Goal: Register for event/course

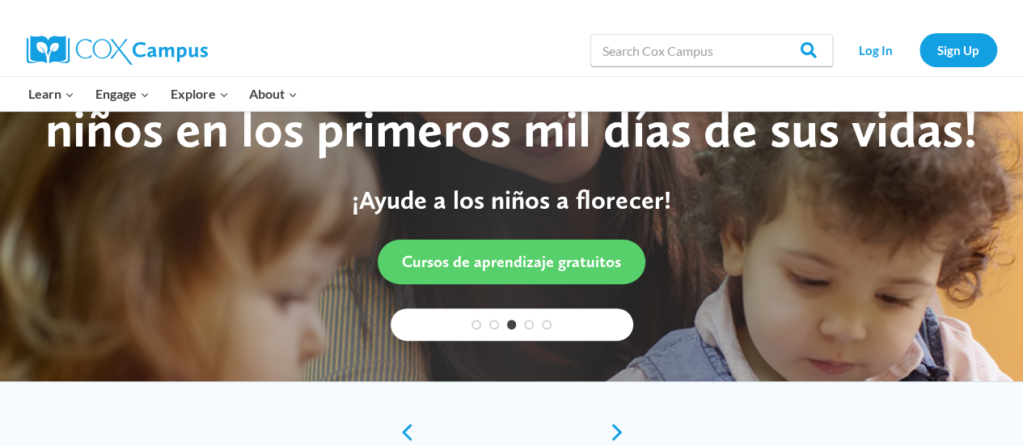
scroll to position [108, 0]
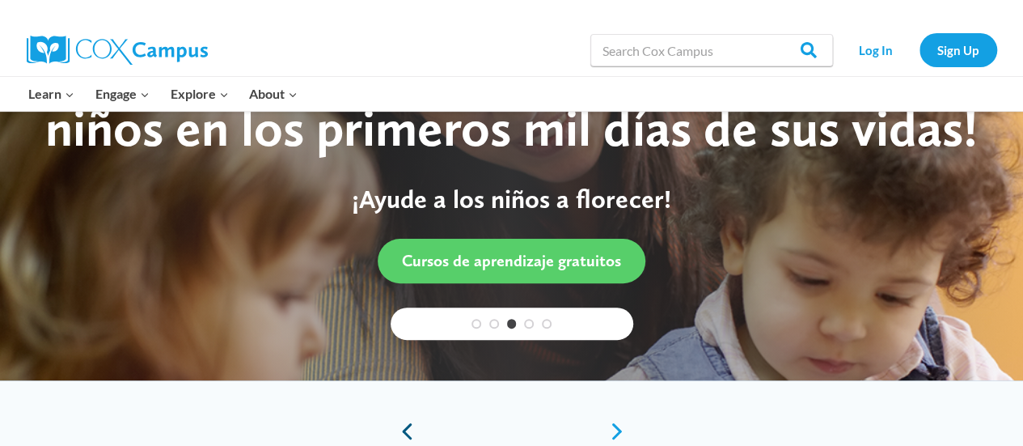
click at [402, 431] on link "Previous" at bounding box center [403, 430] width 24 height 19
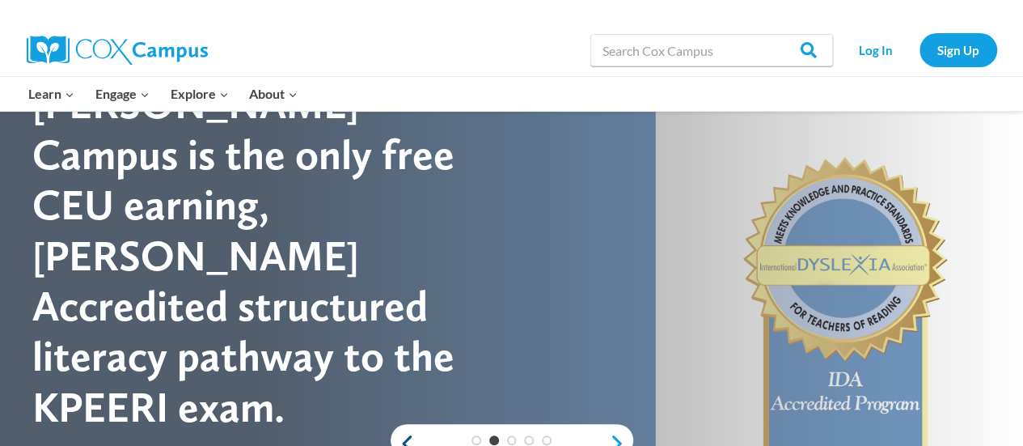
scroll to position [95, 0]
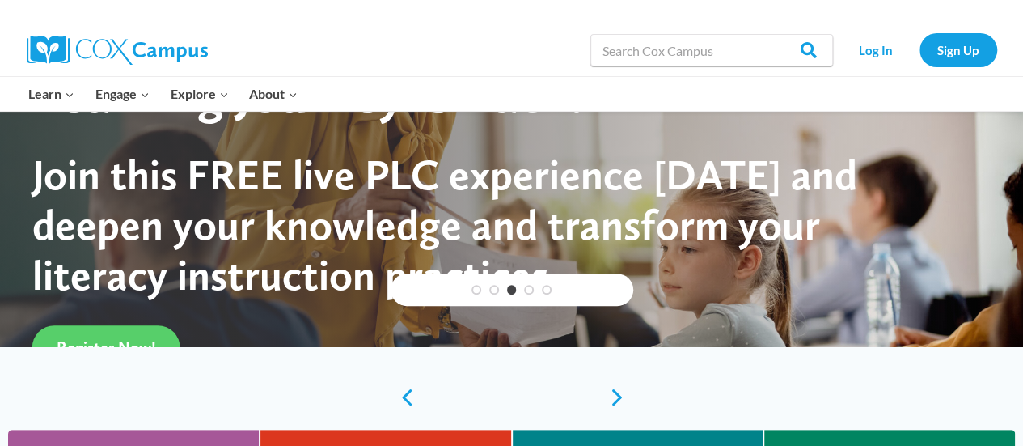
scroll to position [143, 0]
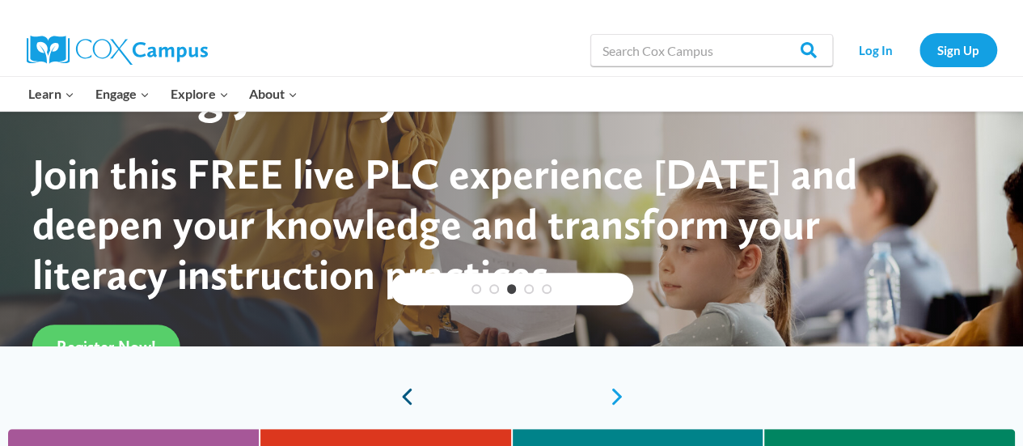
click at [400, 397] on link "Previous" at bounding box center [403, 396] width 24 height 19
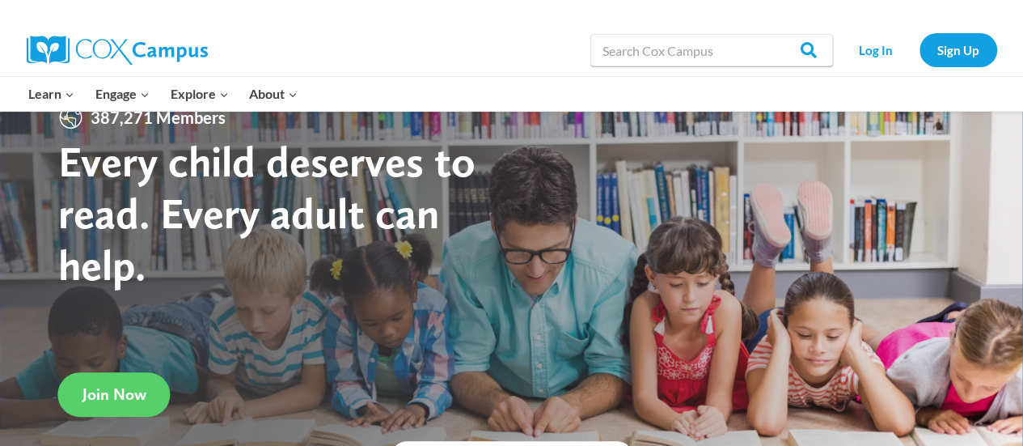
scroll to position [0, 0]
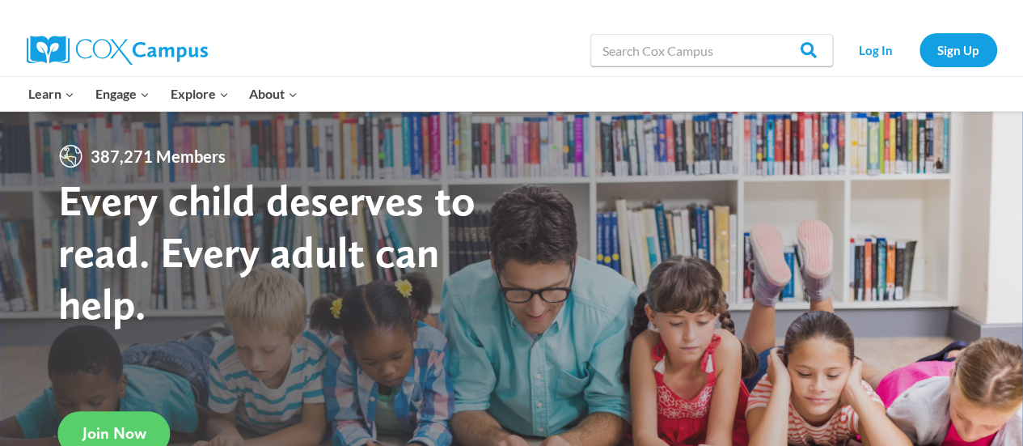
click at [23, 23] on div at bounding box center [511, 12] width 1019 height 24
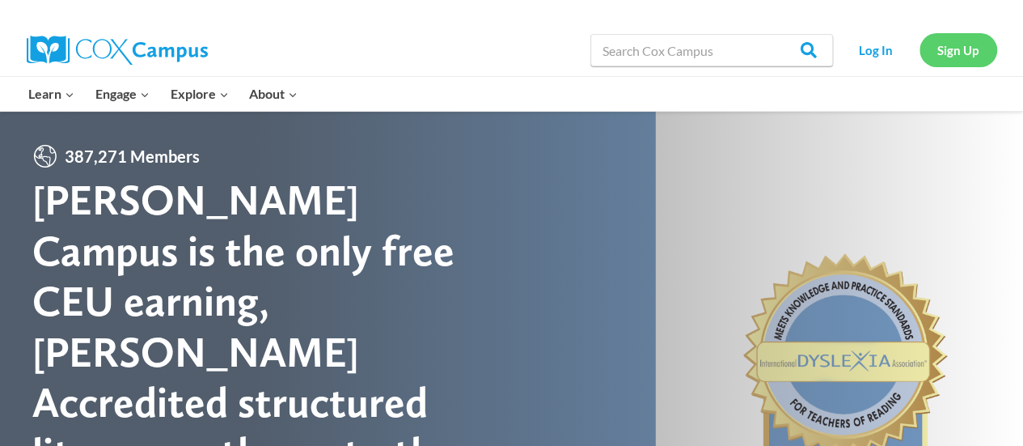
click at [976, 49] on link "Sign Up" at bounding box center [959, 49] width 78 height 33
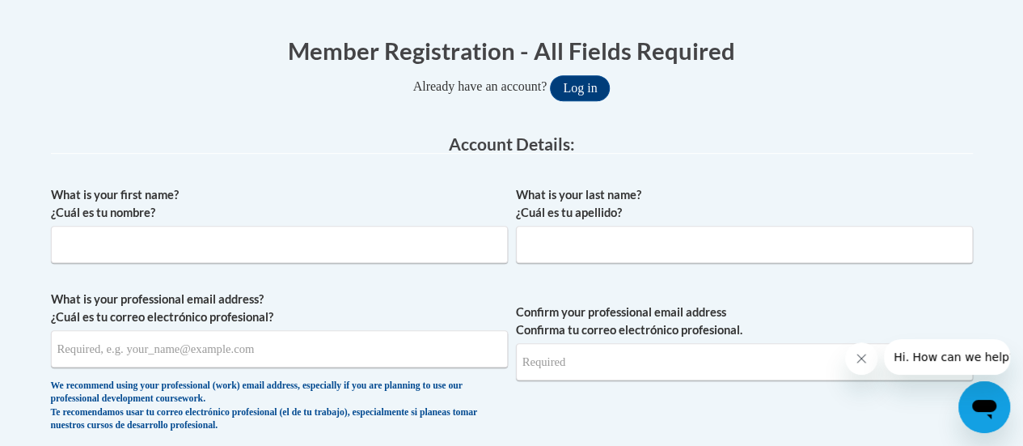
scroll to position [312, 0]
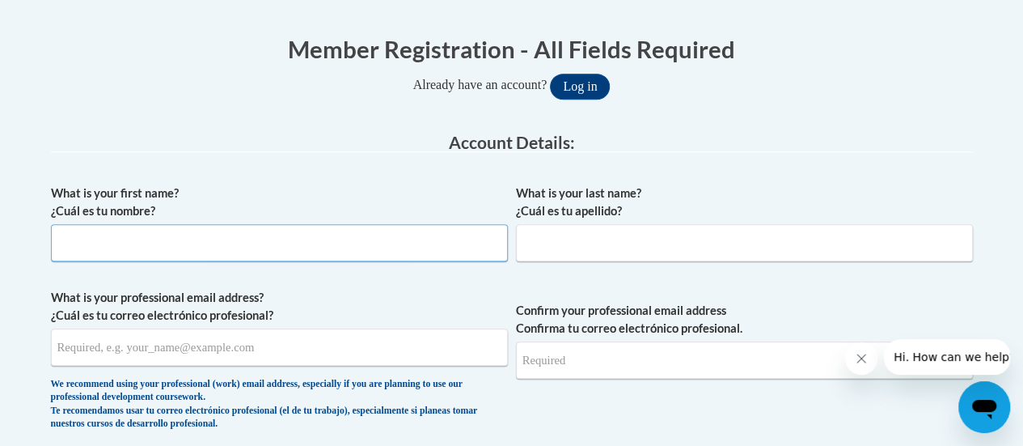
click at [348, 245] on input "What is your first name? ¿Cuál es tu nombre?" at bounding box center [279, 242] width 457 height 37
type input "[PERSON_NAME]"
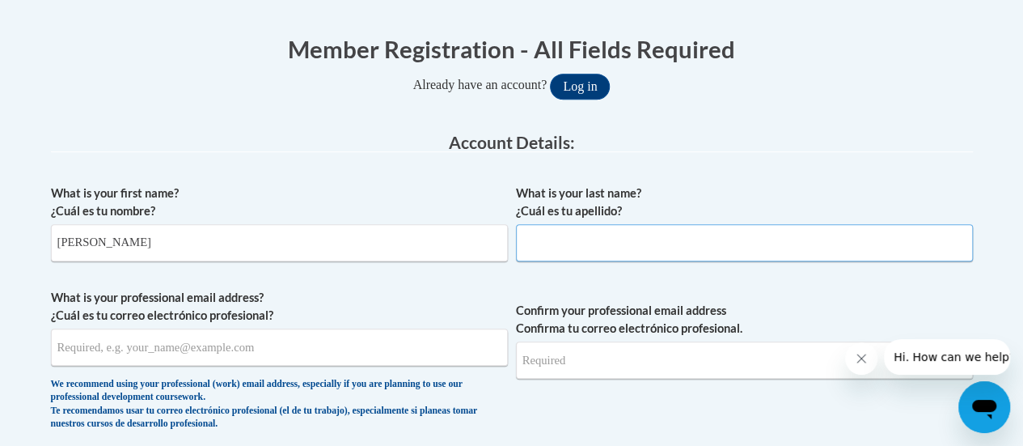
click at [658, 227] on input "What is your last name? ¿Cuál es tu apellido?" at bounding box center [744, 242] width 457 height 37
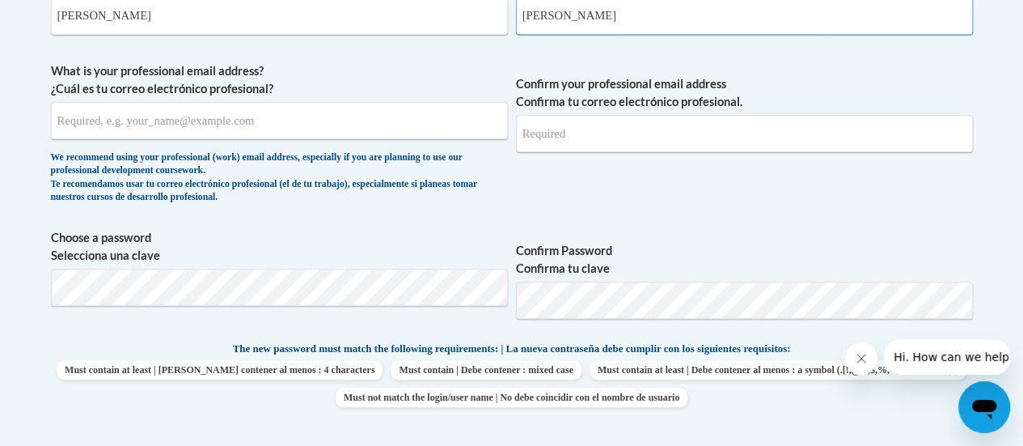
type input "Sawyer"
click at [290, 114] on input "What is your professional email address? ¿Cuál es tu correo electrónico profesi…" at bounding box center [279, 120] width 457 height 37
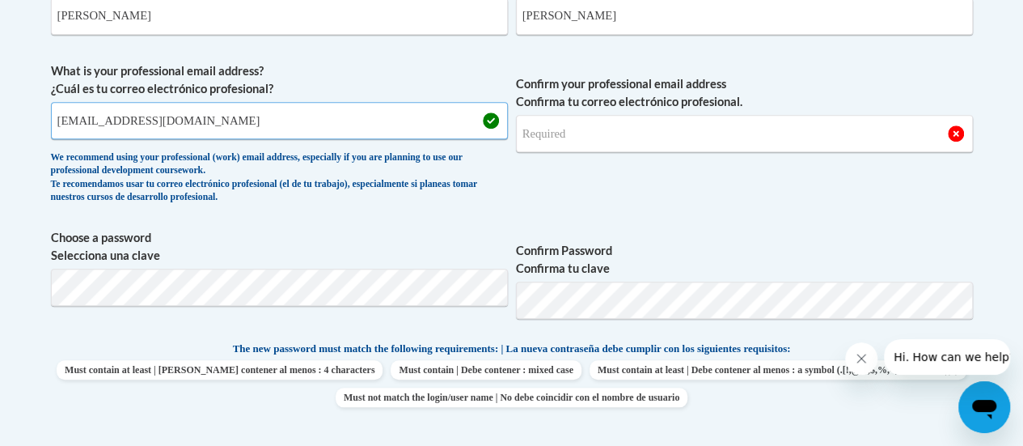
type input "mlsawyer@gbaps.com"
click at [586, 137] on input "Confirm your professional email address Confirma tu correo electrónico profesio…" at bounding box center [744, 133] width 457 height 37
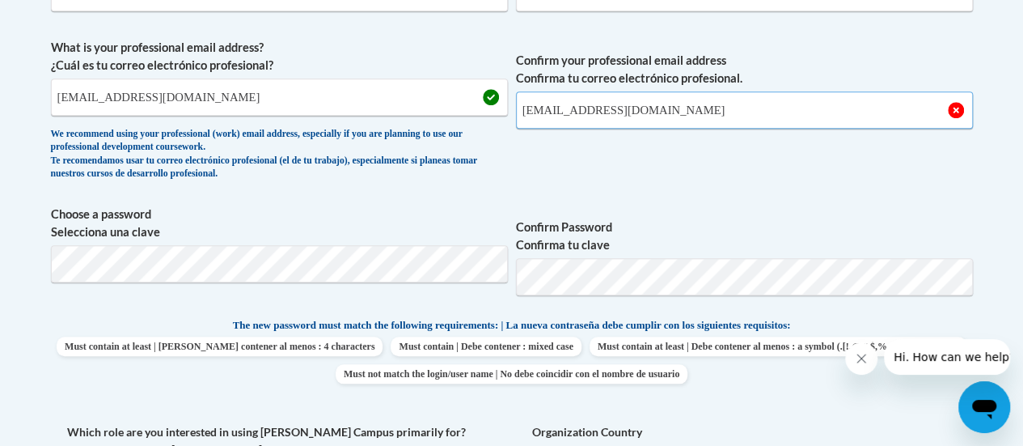
scroll to position [563, 0]
type input "mlsawyer@gbaps.org"
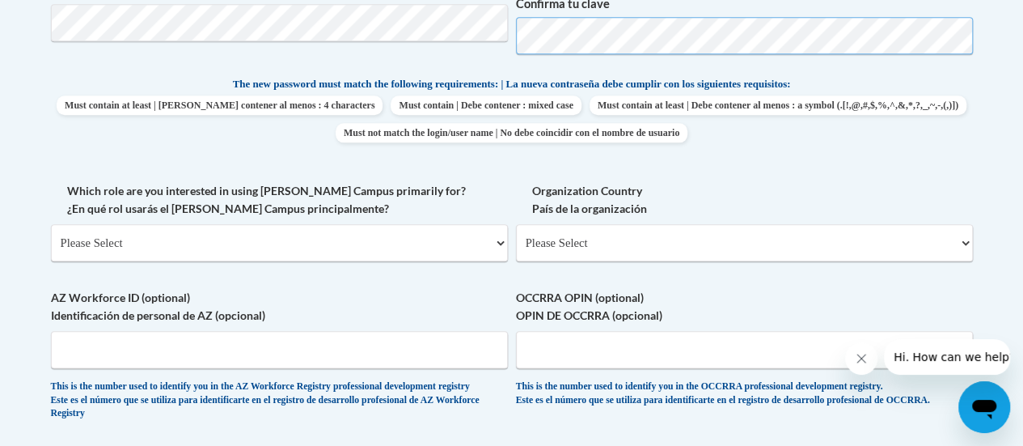
scroll to position [744, 0]
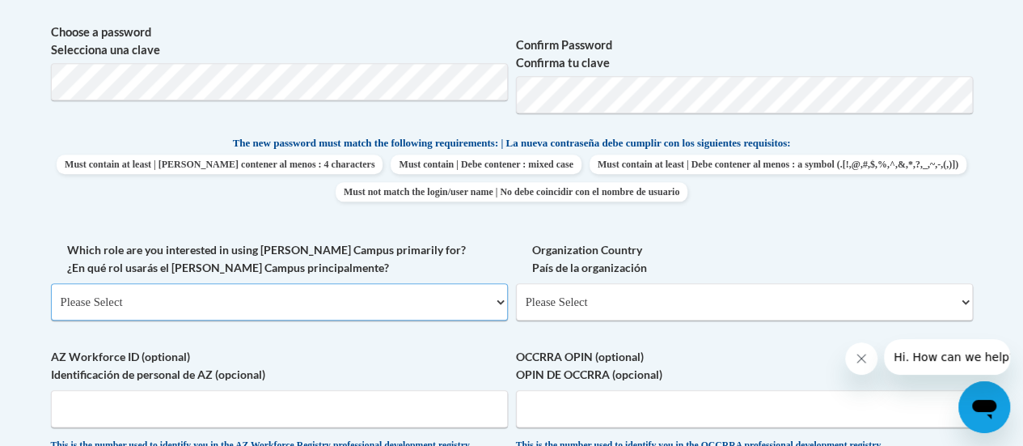
click at [353, 306] on select "Please Select College/University | Colegio/Universidad Community/Nonprofit Part…" at bounding box center [279, 301] width 457 height 37
select select "fbf2d438-af2f-41f8-98f1-81c410e29de3"
click at [51, 283] on select "Please Select College/University | Colegio/Universidad Community/Nonprofit Part…" at bounding box center [279, 301] width 457 height 37
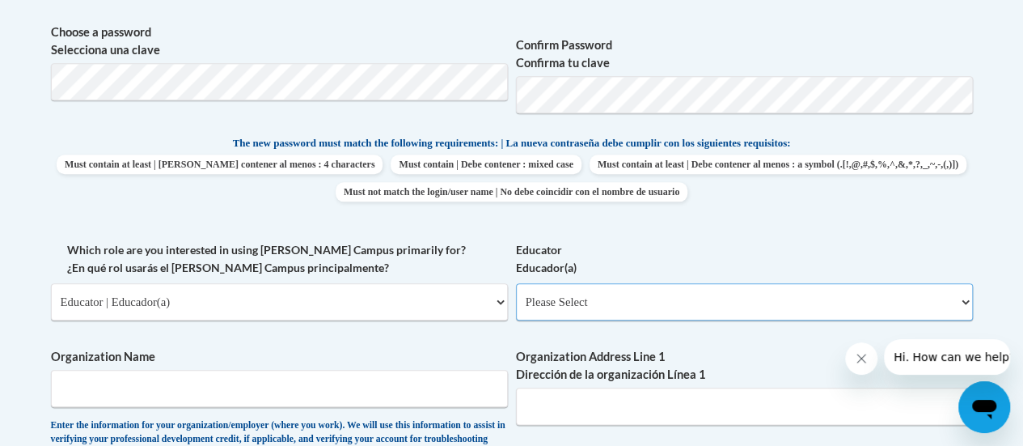
click at [648, 304] on select "Please Select Early Learning/Daycare Teacher/Family Home Care Provider | Maestr…" at bounding box center [744, 301] width 457 height 37
select select "8e40623d-54d0-45cd-9f92-5df65cd3f8cf"
click at [516, 283] on select "Please Select Early Learning/Daycare Teacher/Family Home Care Provider | Maestr…" at bounding box center [744, 301] width 457 height 37
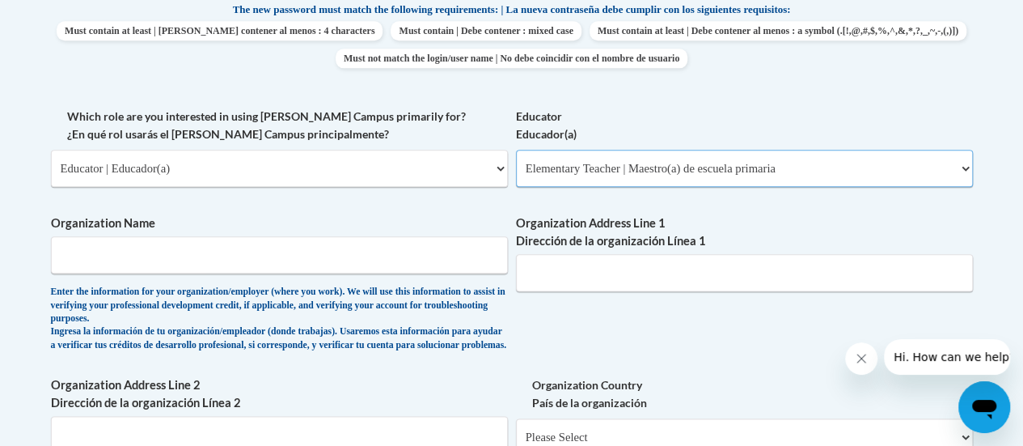
scroll to position [886, 0]
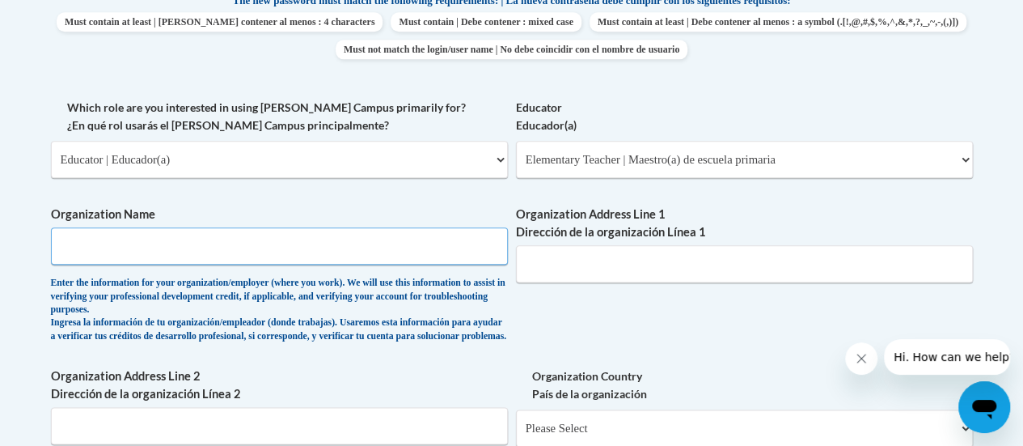
click at [278, 243] on input "Organization Name" at bounding box center [279, 245] width 457 height 37
type input "Green Bay Area Public School District"
click at [640, 264] on input "Organization Address Line 1 Dirección de la organización Línea 1" at bounding box center [744, 263] width 457 height 37
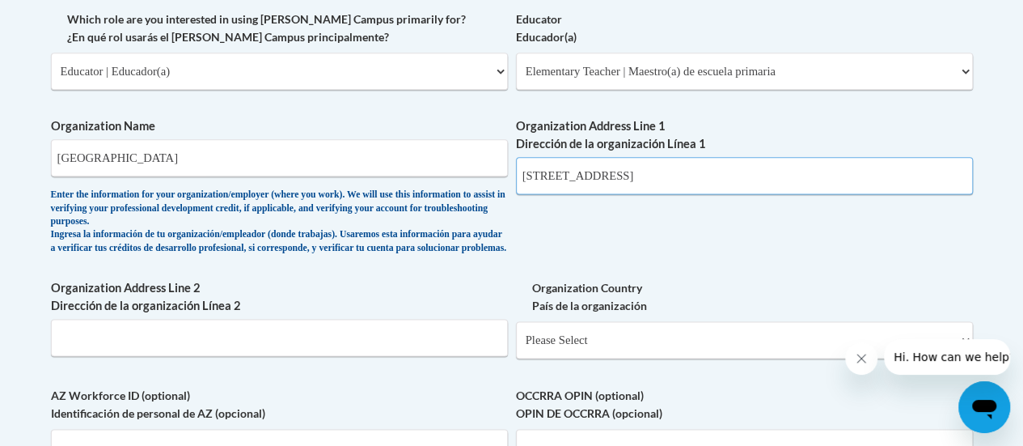
scroll to position [1009, 0]
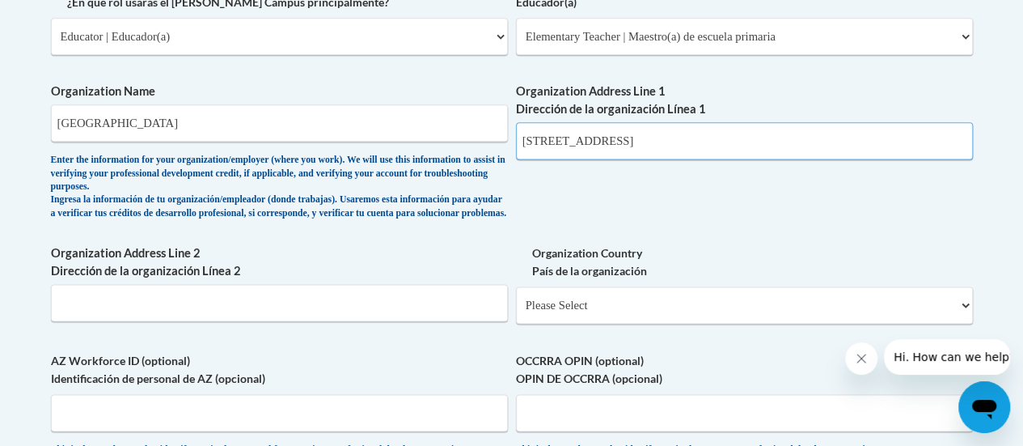
type input "200 S. Broadway Green Bay, WI 54303"
click at [368, 316] on input "Organization Address Line 2 Dirección de la organización Línea 2" at bounding box center [279, 302] width 457 height 37
click at [628, 315] on select "Please Select United States | Estados Unidos Outside of the United States | Fue…" at bounding box center [744, 304] width 457 height 37
select select "ad49bcad-a171-4b2e-b99c-48b446064914"
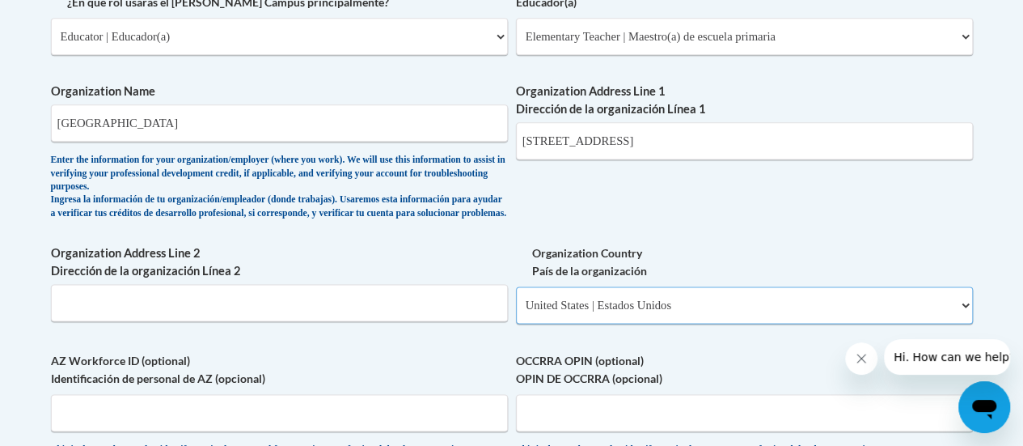
click at [516, 299] on select "Please Select United States | Estados Unidos Outside of the United States | Fue…" at bounding box center [744, 304] width 457 height 37
select select
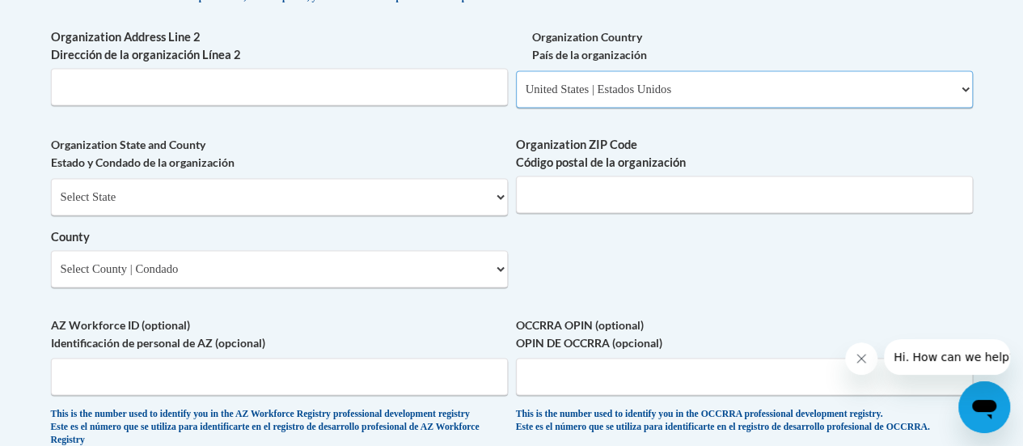
scroll to position [1226, 0]
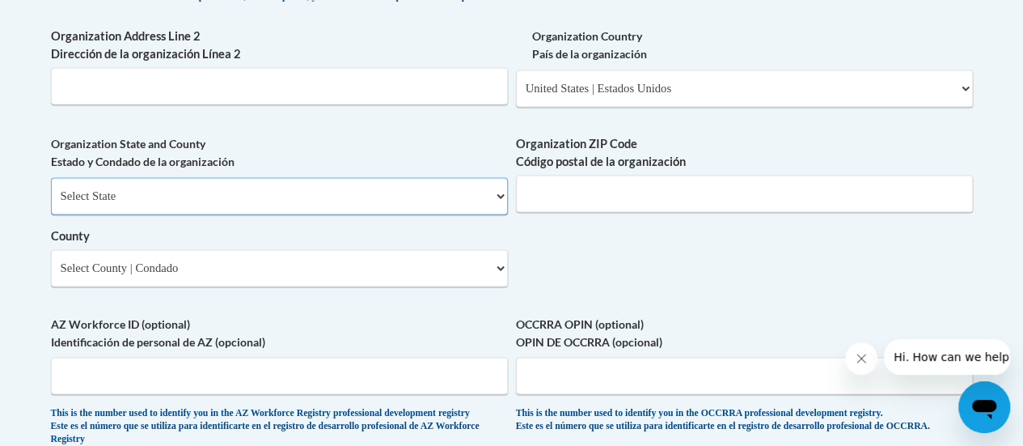
click at [370, 213] on select "Select State Alabama Alaska Arizona Arkansas California Colorado Connecticut De…" at bounding box center [279, 195] width 457 height 37
select select "Wisconsin"
click at [51, 189] on select "Select State Alabama Alaska Arizona Arkansas California Colorado Connecticut De…" at bounding box center [279, 195] width 457 height 37
click at [613, 207] on input "Organization ZIP Code Código postal de la organización" at bounding box center [744, 193] width 457 height 37
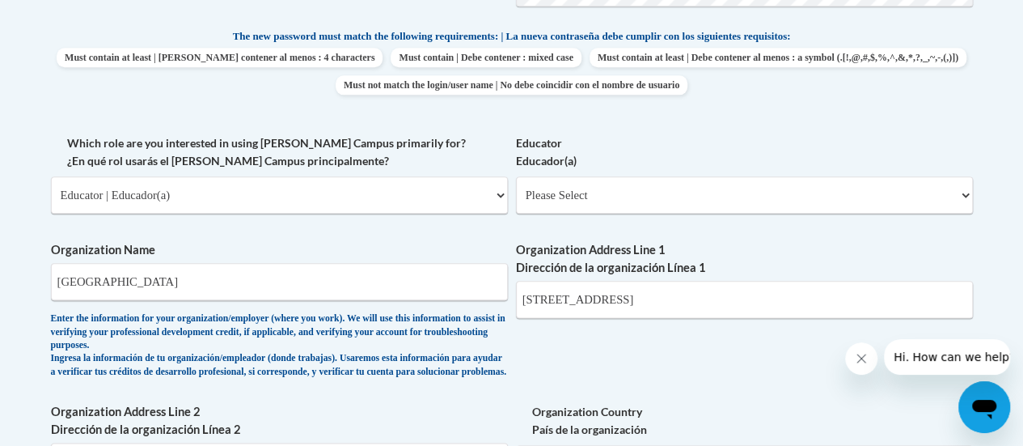
scroll to position [843, 0]
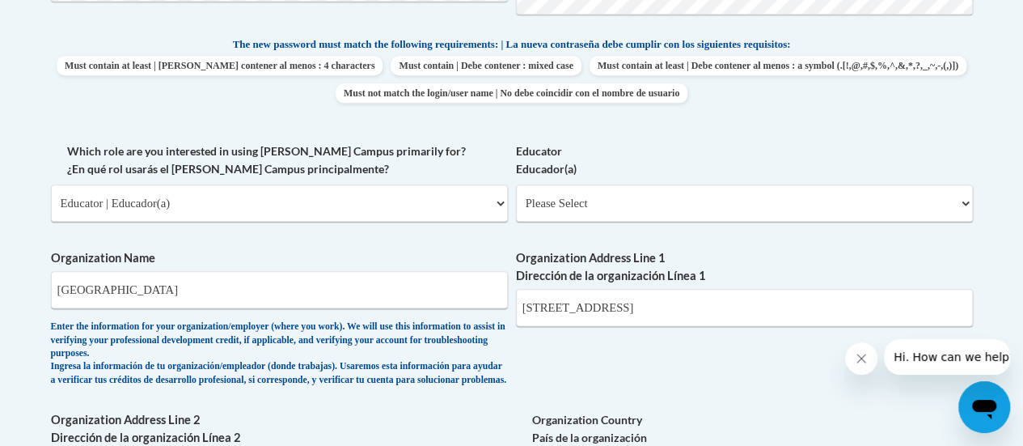
type input "54303"
click at [613, 207] on select "Please Select Early Learning/Daycare Teacher/Family Home Care Provider | Maestr…" at bounding box center [744, 202] width 457 height 37
click at [628, 164] on label "Educator Educador(a)" at bounding box center [744, 160] width 457 height 36
click at [628, 184] on select "Please Select Early Learning/Daycare Teacher/Family Home Care Provider | Maestr…" at bounding box center [744, 202] width 457 height 37
click at [782, 307] on input "200 S. Broadway Green Bay, WI 54303" at bounding box center [744, 307] width 457 height 37
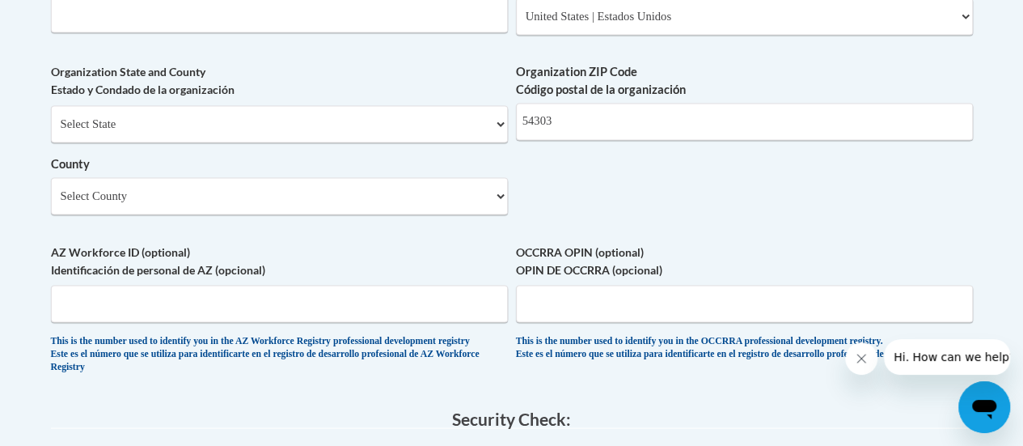
scroll to position [1299, 0]
type input "200 S. Broadway"
click at [493, 211] on select "Select County Adams Ashland Barron Bayfield Brown Buffalo Burnett Calumet Chipp…" at bounding box center [279, 194] width 457 height 37
select select "Brown"
click at [51, 188] on select "Select County Adams Ashland Barron Bayfield Brown Buffalo Burnett Calumet Chipp…" at bounding box center [279, 194] width 457 height 37
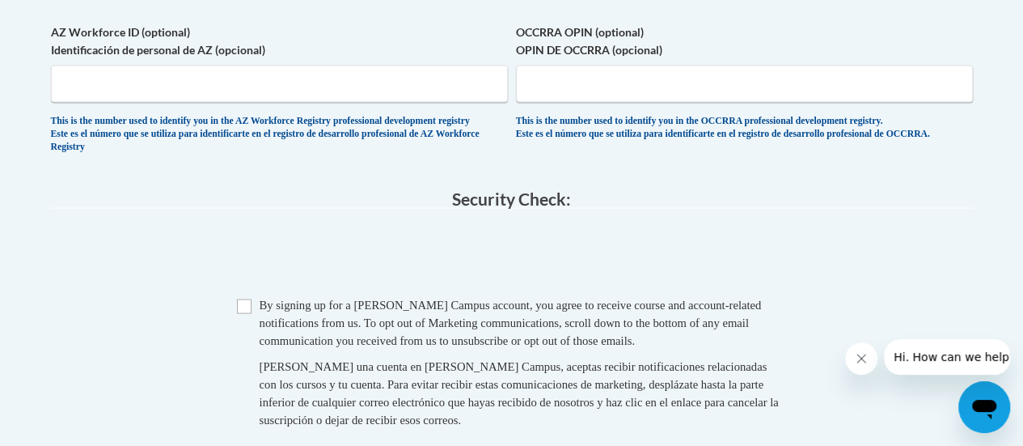
scroll to position [1519, 0]
click at [240, 312] on input "Checkbox" at bounding box center [244, 305] width 15 height 15
checkbox input "true"
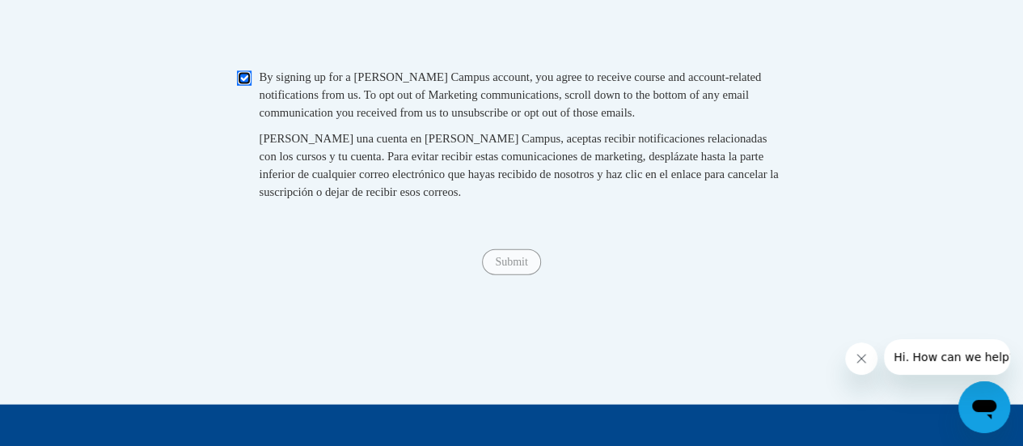
scroll to position [1823, 0]
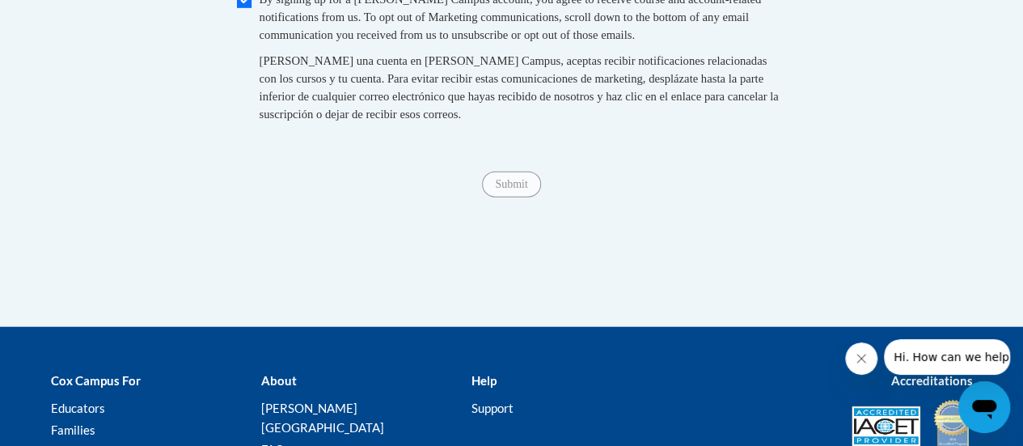
click at [504, 189] on span "Submit" at bounding box center [511, 182] width 58 height 13
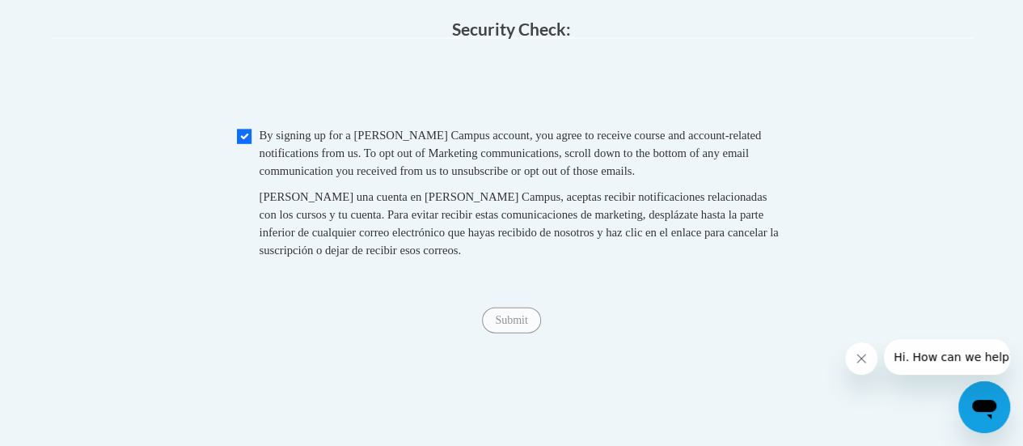
scroll to position [1690, 0]
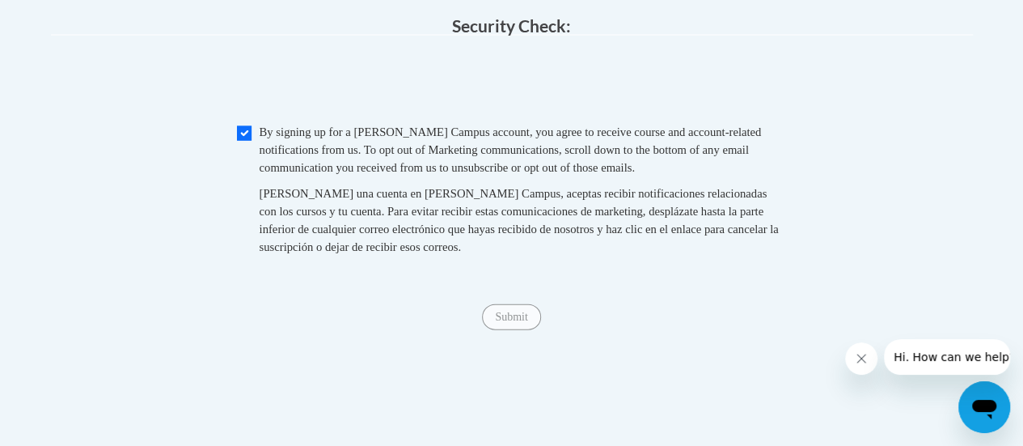
click at [501, 322] on span "Submit" at bounding box center [511, 315] width 58 height 13
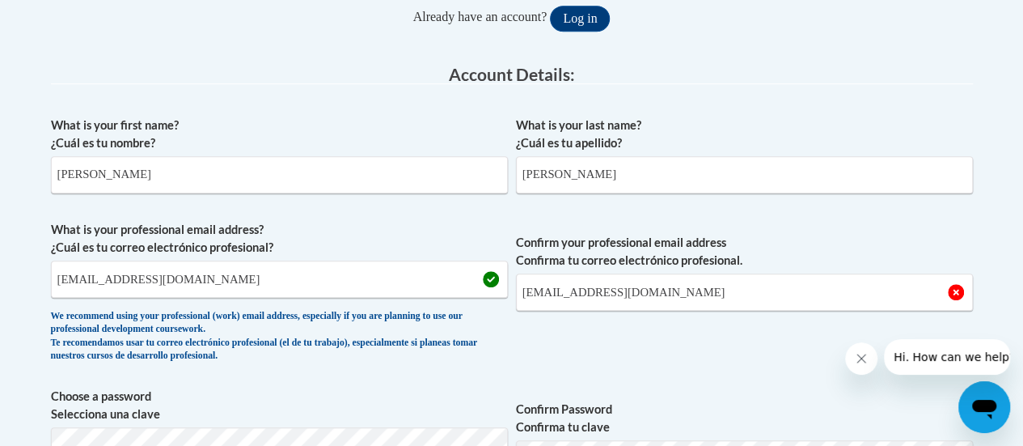
scroll to position [379, 0]
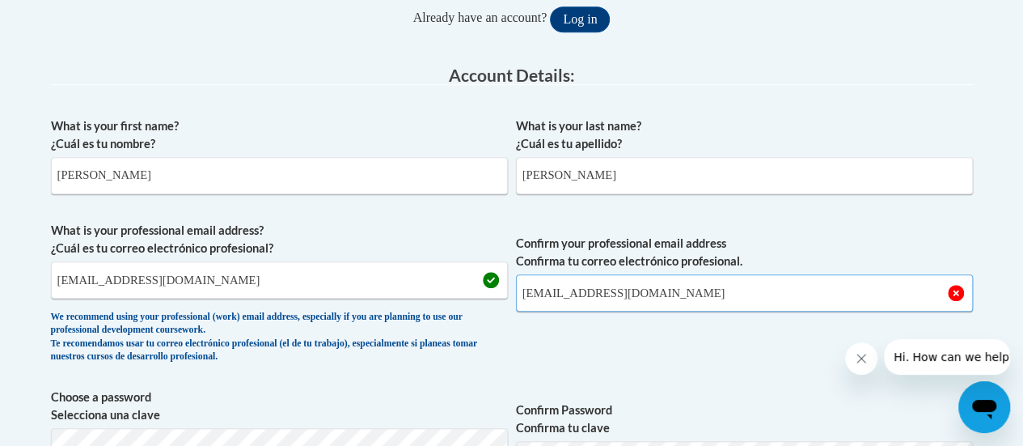
click at [681, 293] on input "mlsawyer@gbaps.org" at bounding box center [744, 292] width 457 height 37
type input "m"
type input "mlsawyer@gbaps.org"
click at [212, 286] on input "mlsawyer@gbaps.com" at bounding box center [279, 279] width 457 height 37
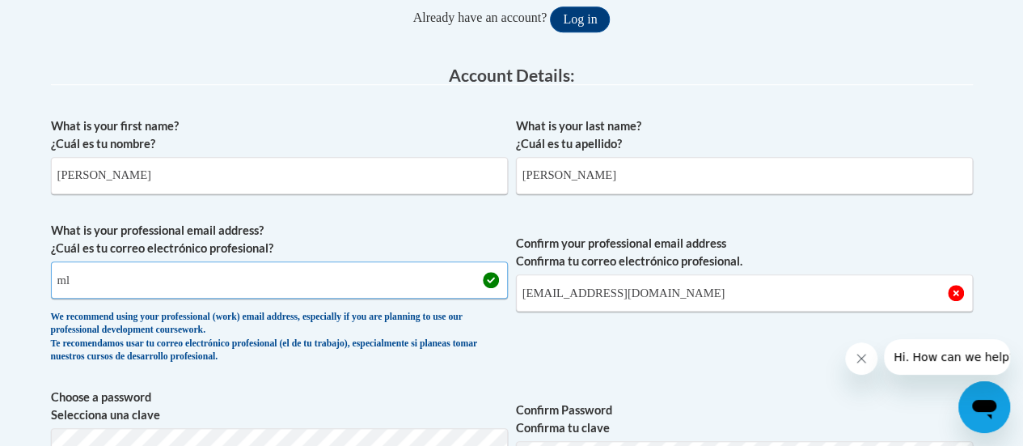
type input "m"
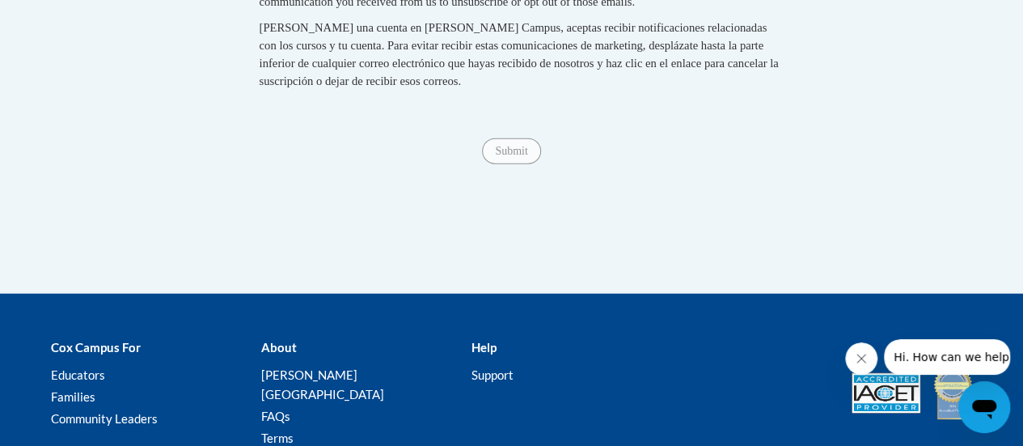
scroll to position [1909, 0]
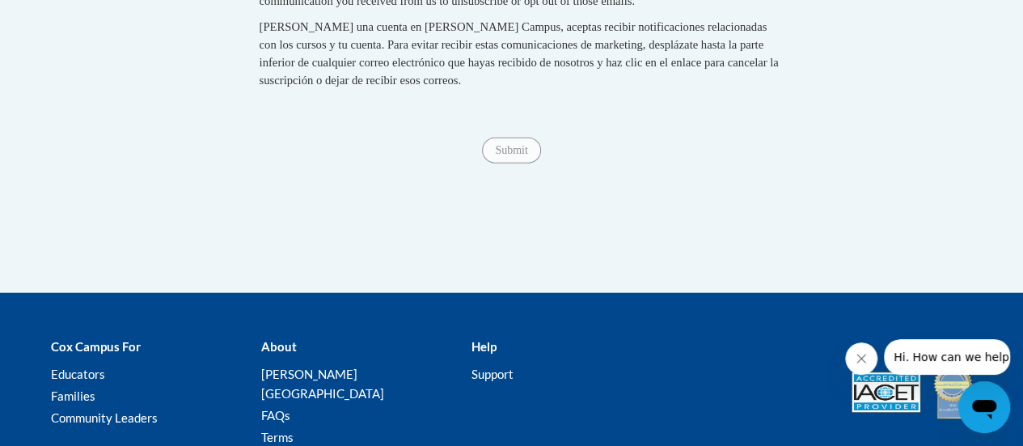
click at [509, 155] on span "Submit" at bounding box center [511, 148] width 58 height 13
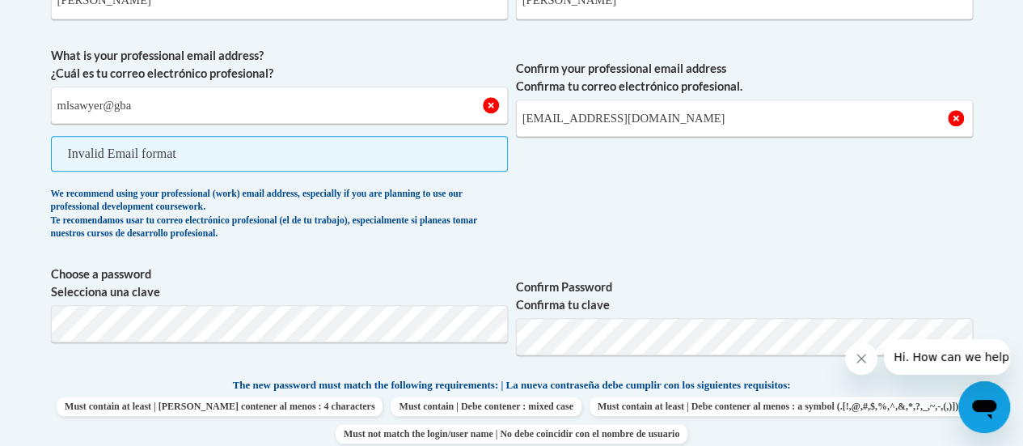
scroll to position [549, 0]
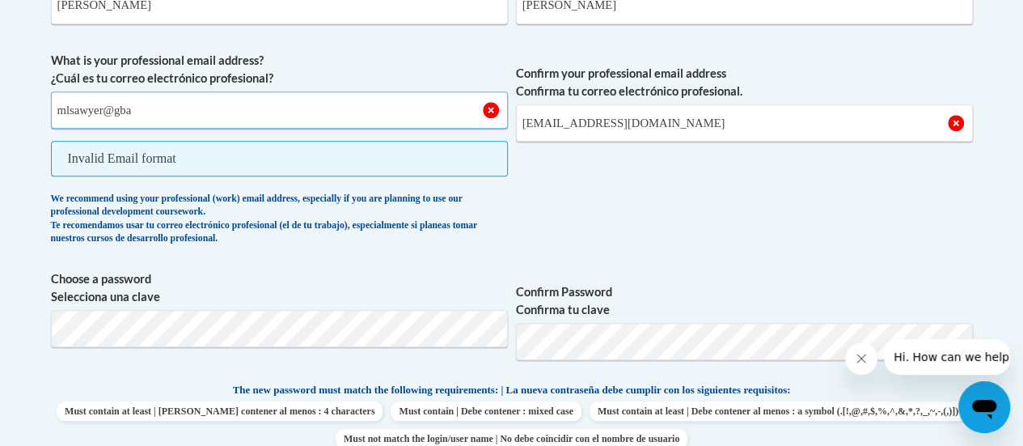
click at [147, 111] on input "mlsawyer@gba" at bounding box center [279, 109] width 457 height 37
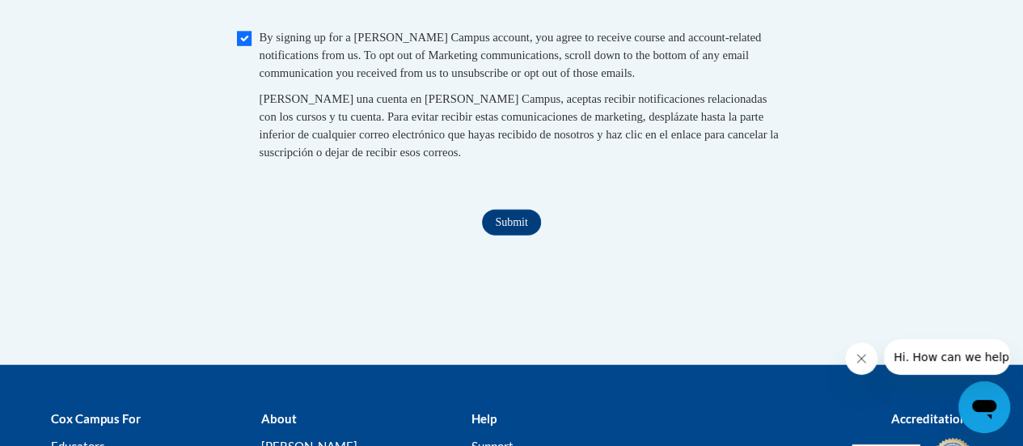
scroll to position [1996, 0]
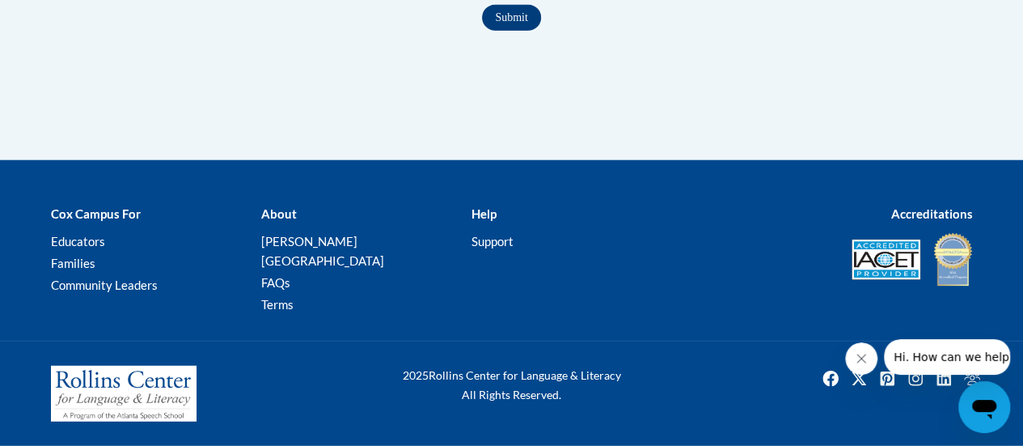
type input "mlsawyer@gbaps.org"
click at [512, 31] on input "Submit" at bounding box center [511, 18] width 58 height 26
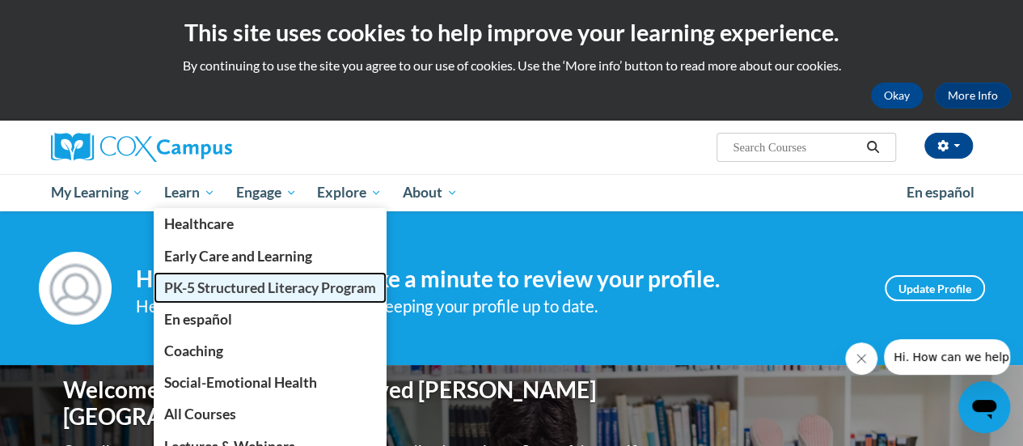
click at [207, 290] on span "PK-5 Structured Literacy Program" at bounding box center [270, 287] width 212 height 17
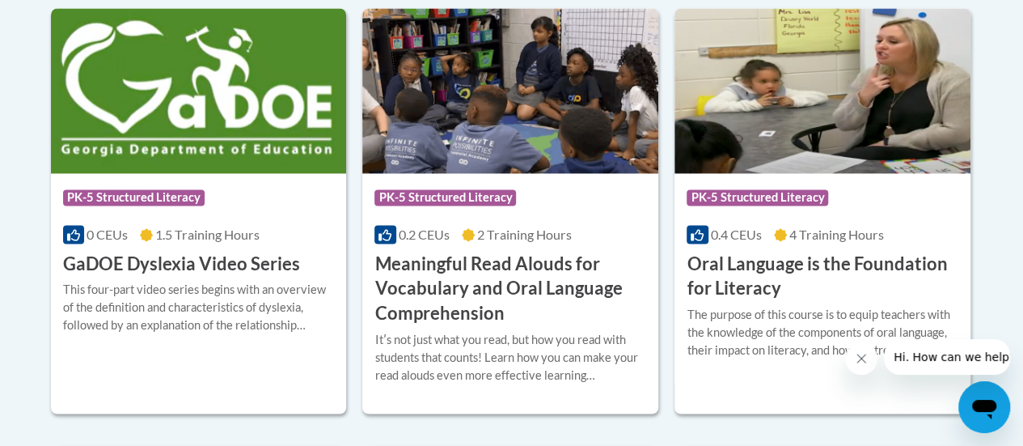
scroll to position [1248, 0]
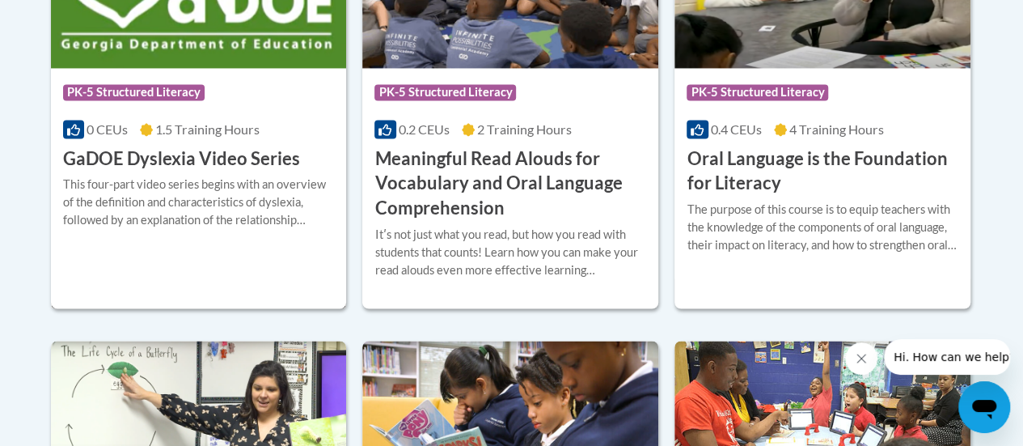
click at [171, 157] on h3 "GaDOE Dyslexia Video Series" at bounding box center [181, 158] width 237 height 25
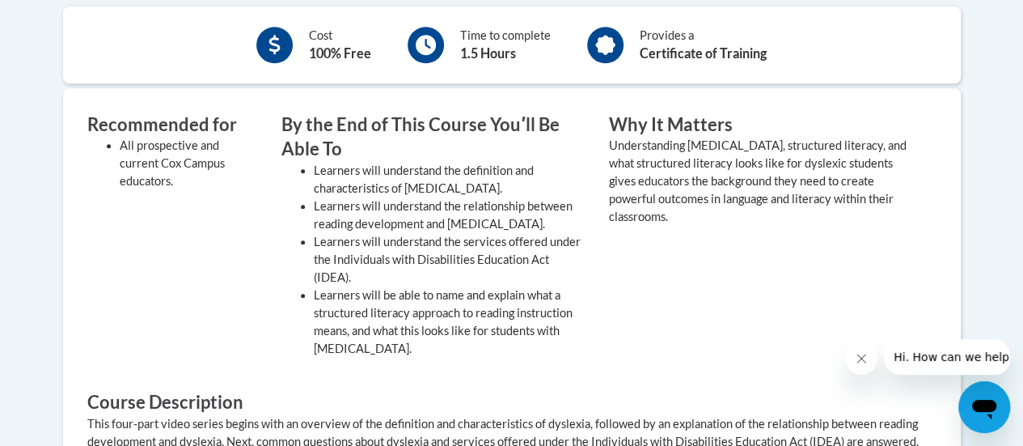
scroll to position [614, 0]
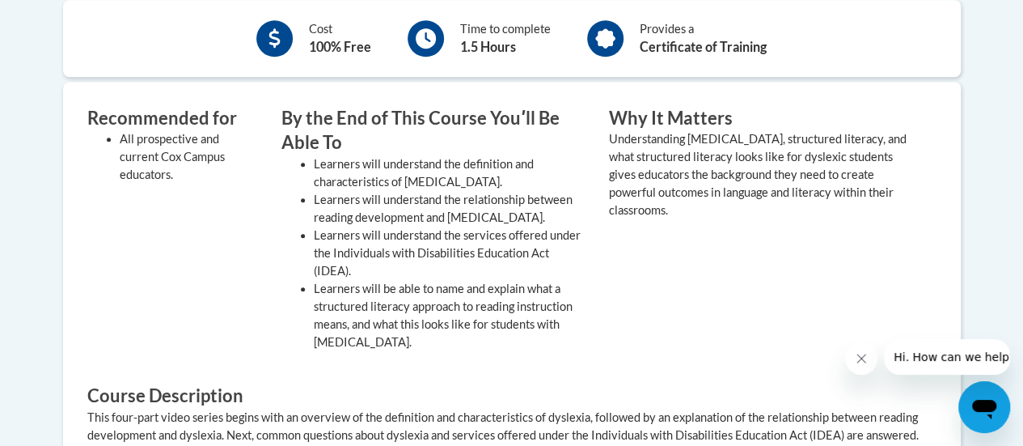
click at [584, 275] on li "Learners will understand the services offered under the Individuals with Disabi…" at bounding box center [449, 252] width 271 height 53
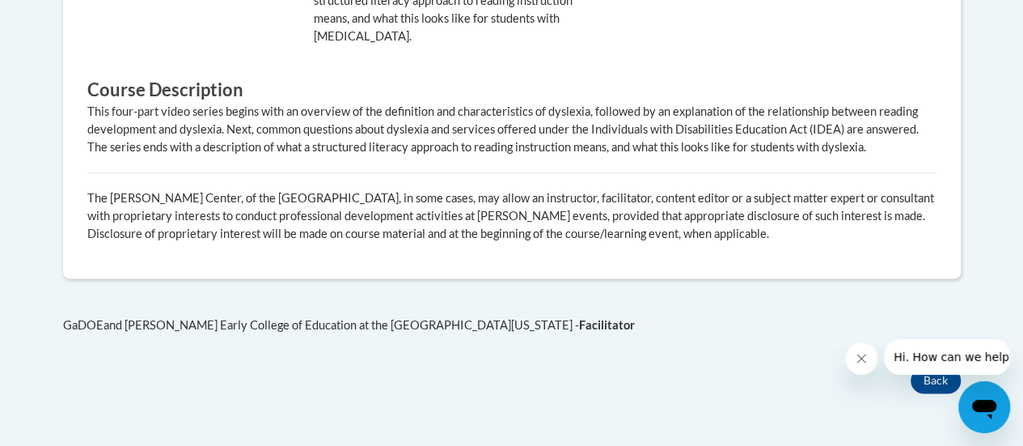
scroll to position [925, 0]
click at [726, 315] on div "GaDOEand Mary Frances Early College of Education at the University of Georgia -…" at bounding box center [512, 324] width 898 height 18
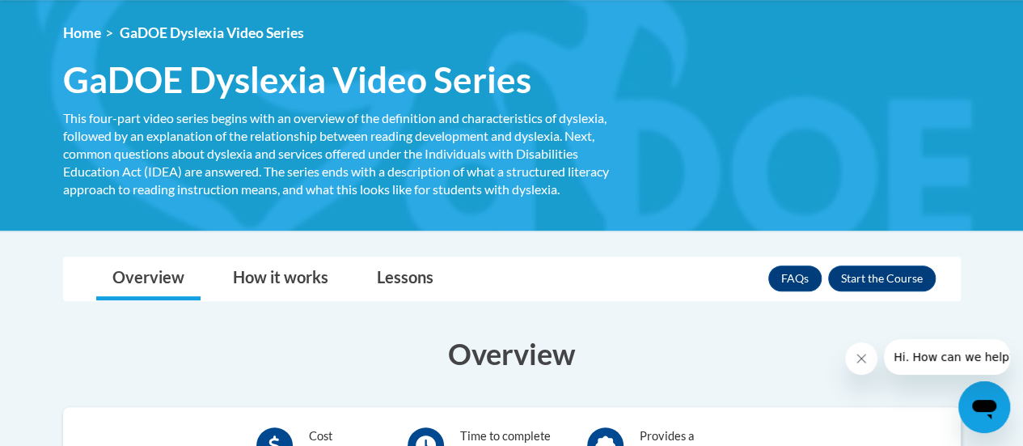
scroll to position [209, 0]
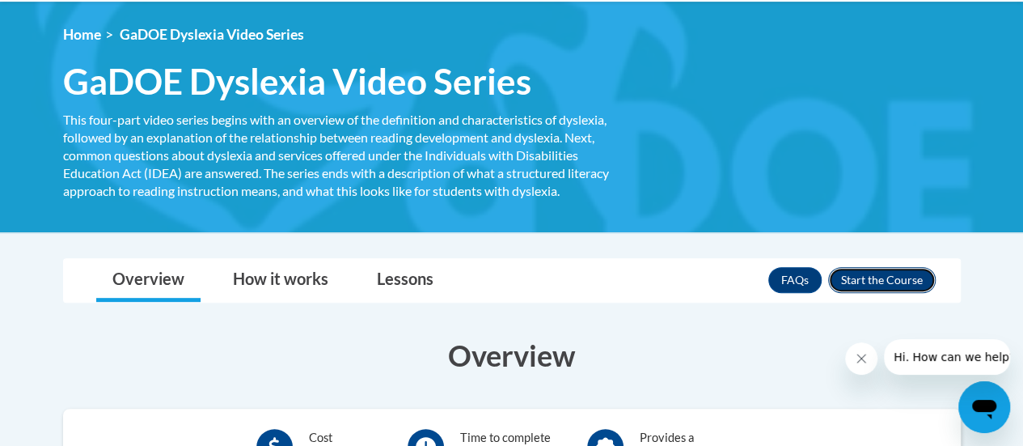
click at [902, 283] on button "Enroll" at bounding box center [882, 280] width 108 height 26
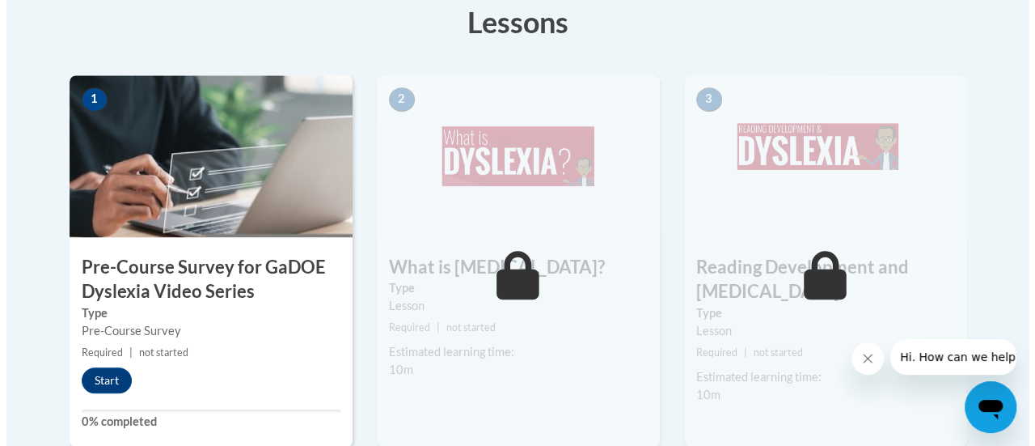
scroll to position [493, 0]
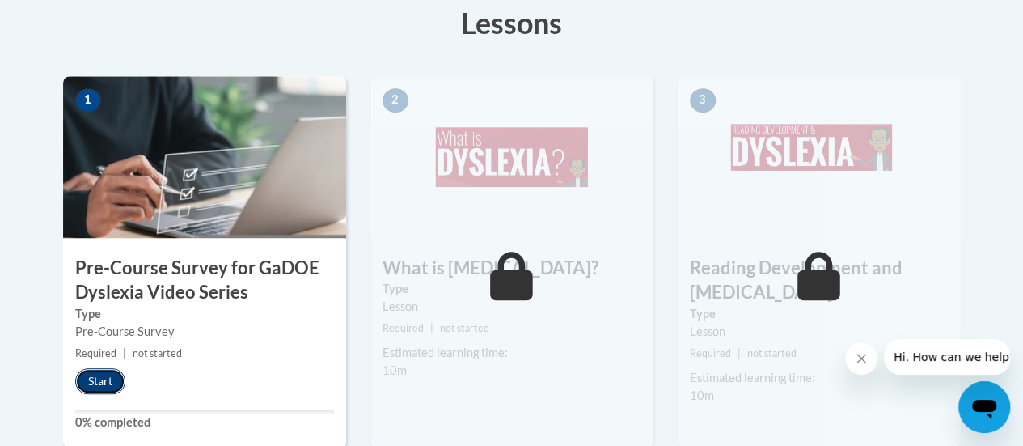
click at [94, 377] on button "Start" at bounding box center [100, 381] width 50 height 26
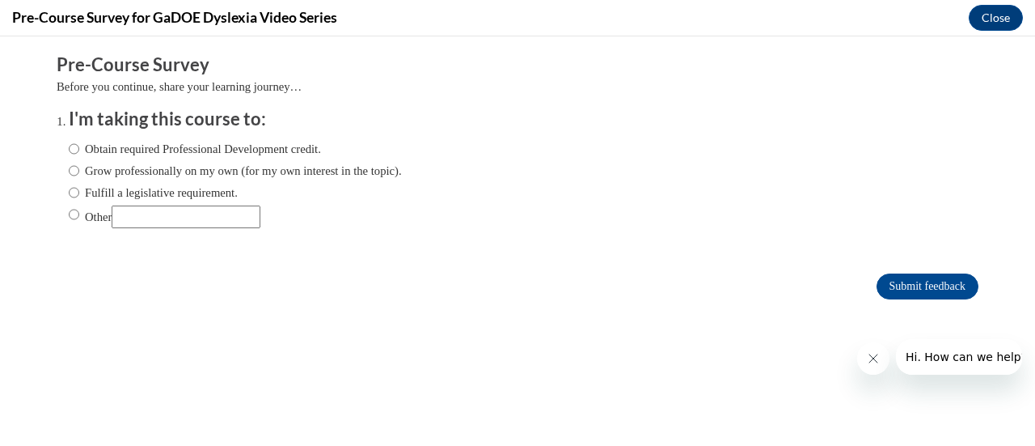
scroll to position [0, 0]
click at [69, 146] on input "Obtain required Professional Development credit." at bounding box center [74, 149] width 11 height 18
radio input "true"
click at [895, 289] on input "Submit feedback" at bounding box center [928, 286] width 102 height 26
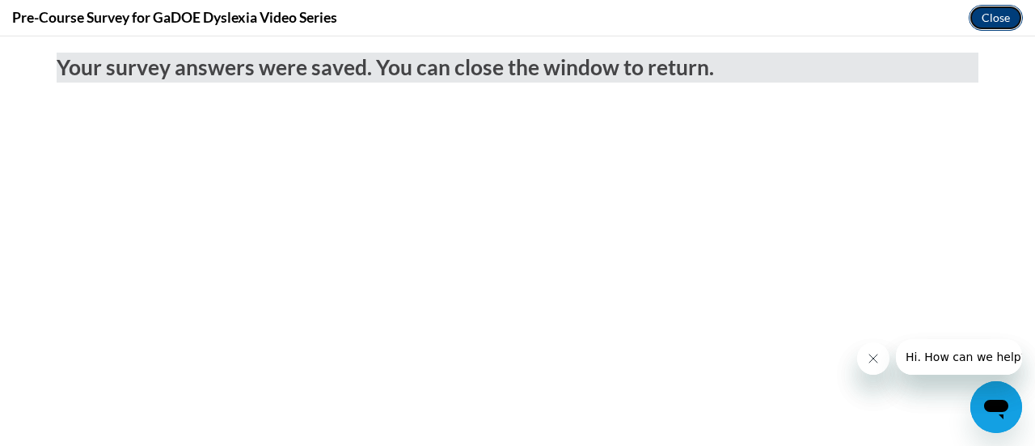
click at [990, 17] on button "Close" at bounding box center [996, 18] width 54 height 26
